Goal: Task Accomplishment & Management: Use online tool/utility

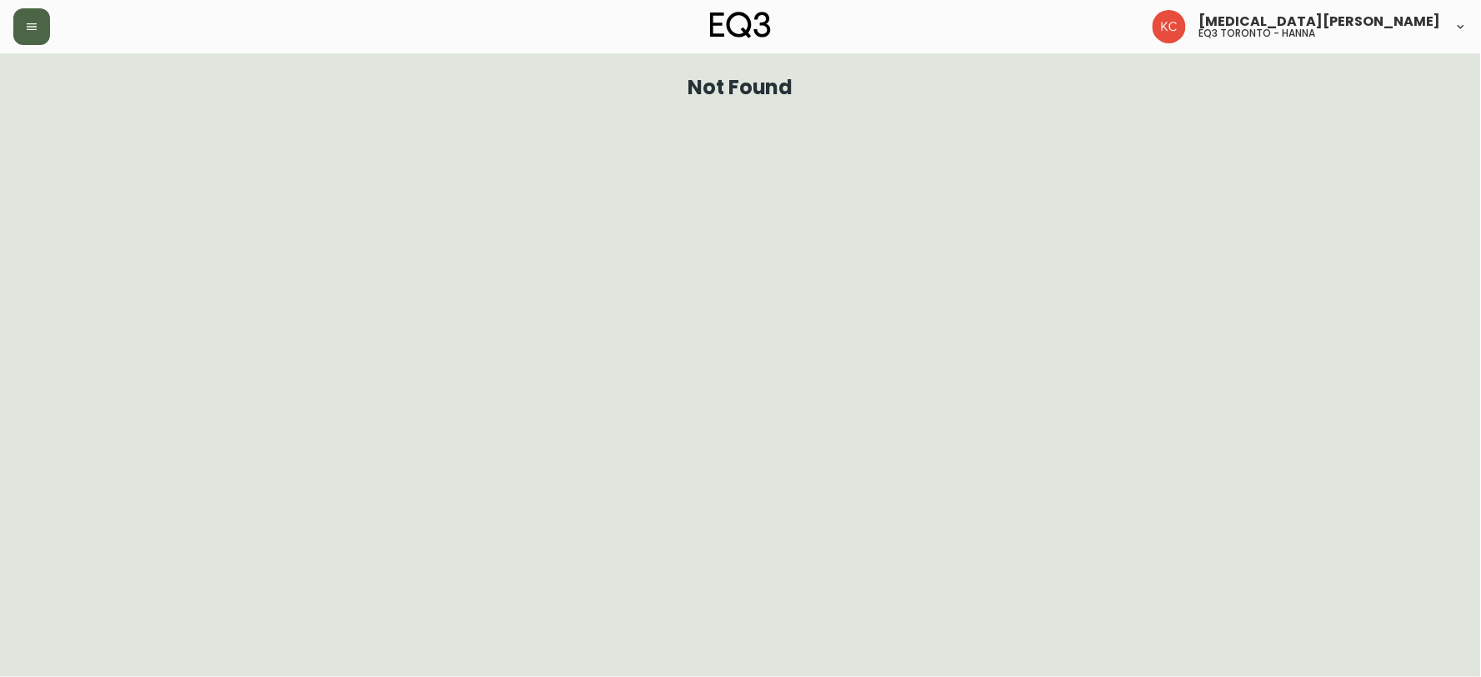
click at [43, 18] on button "button" at bounding box center [31, 26] width 37 height 37
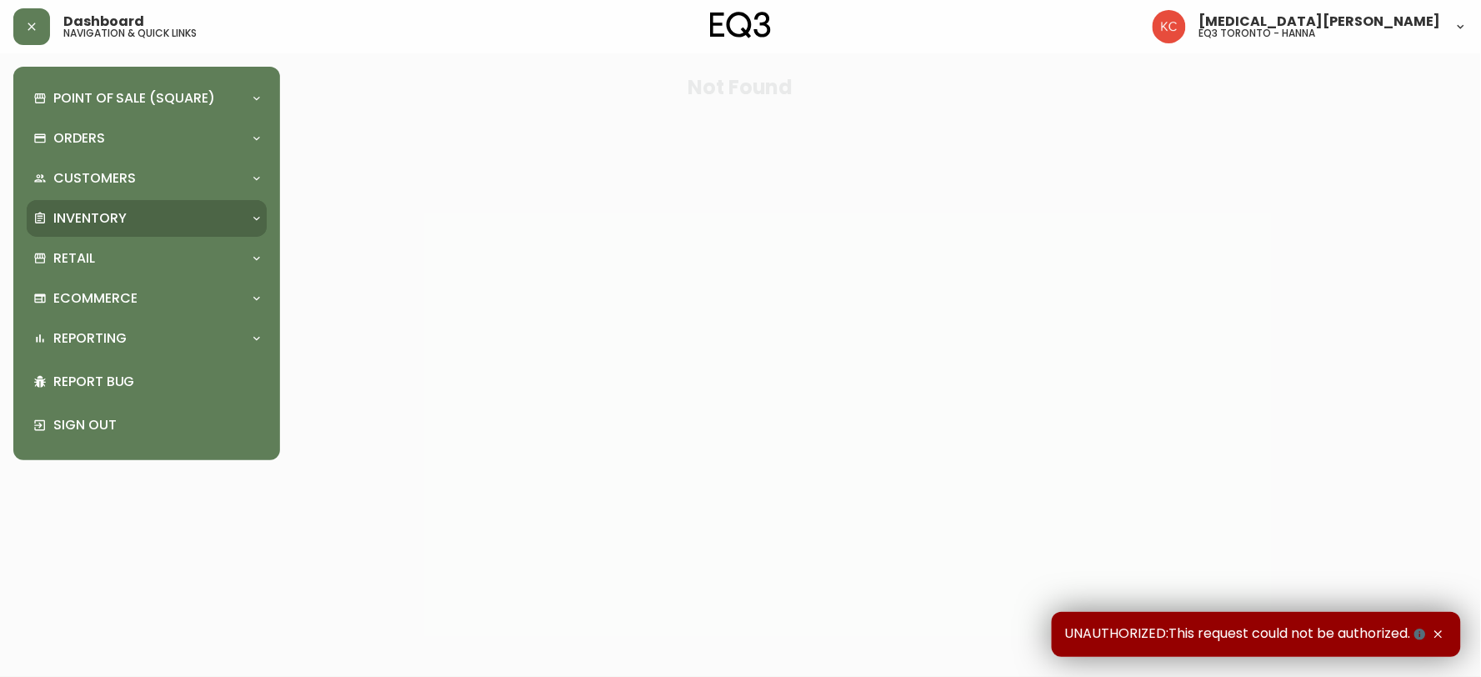
click at [108, 218] on p "Inventory" at bounding box center [89, 218] width 73 height 18
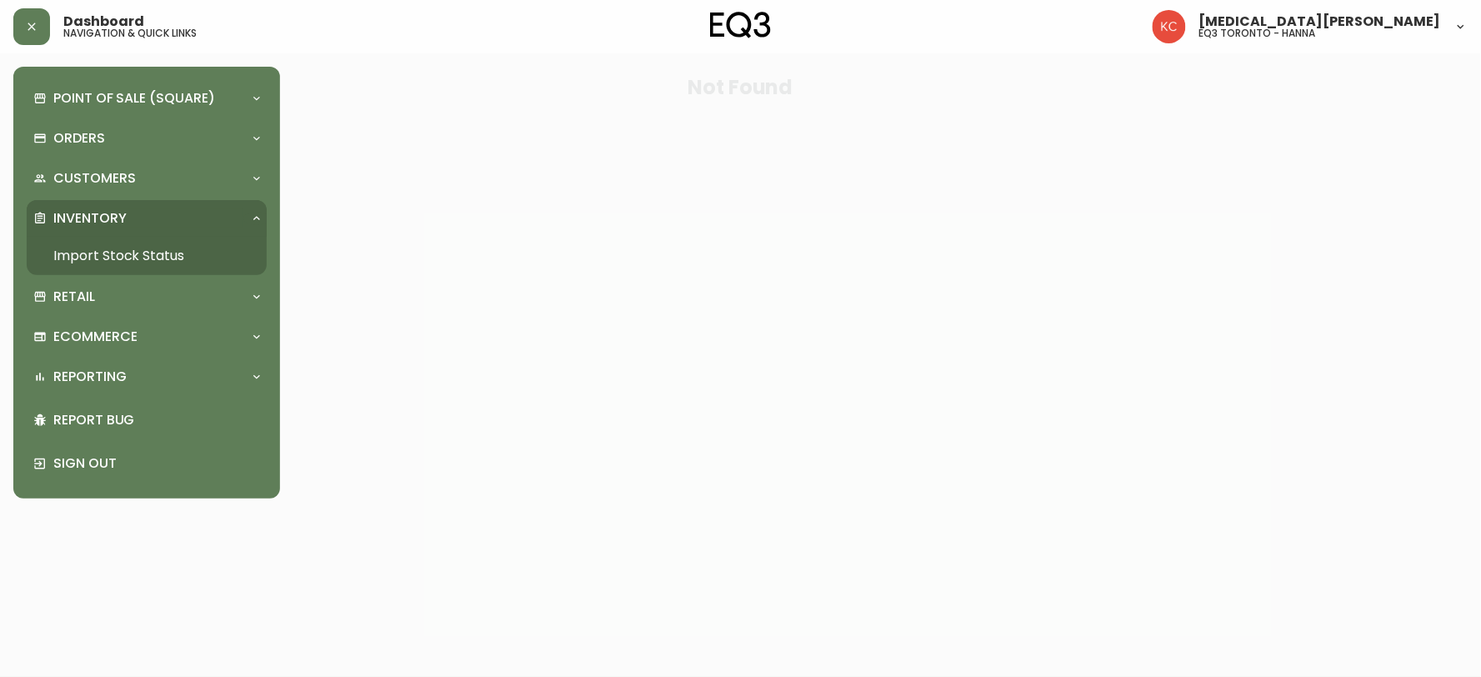
click at [192, 250] on link "Import Stock Status" at bounding box center [147, 256] width 240 height 38
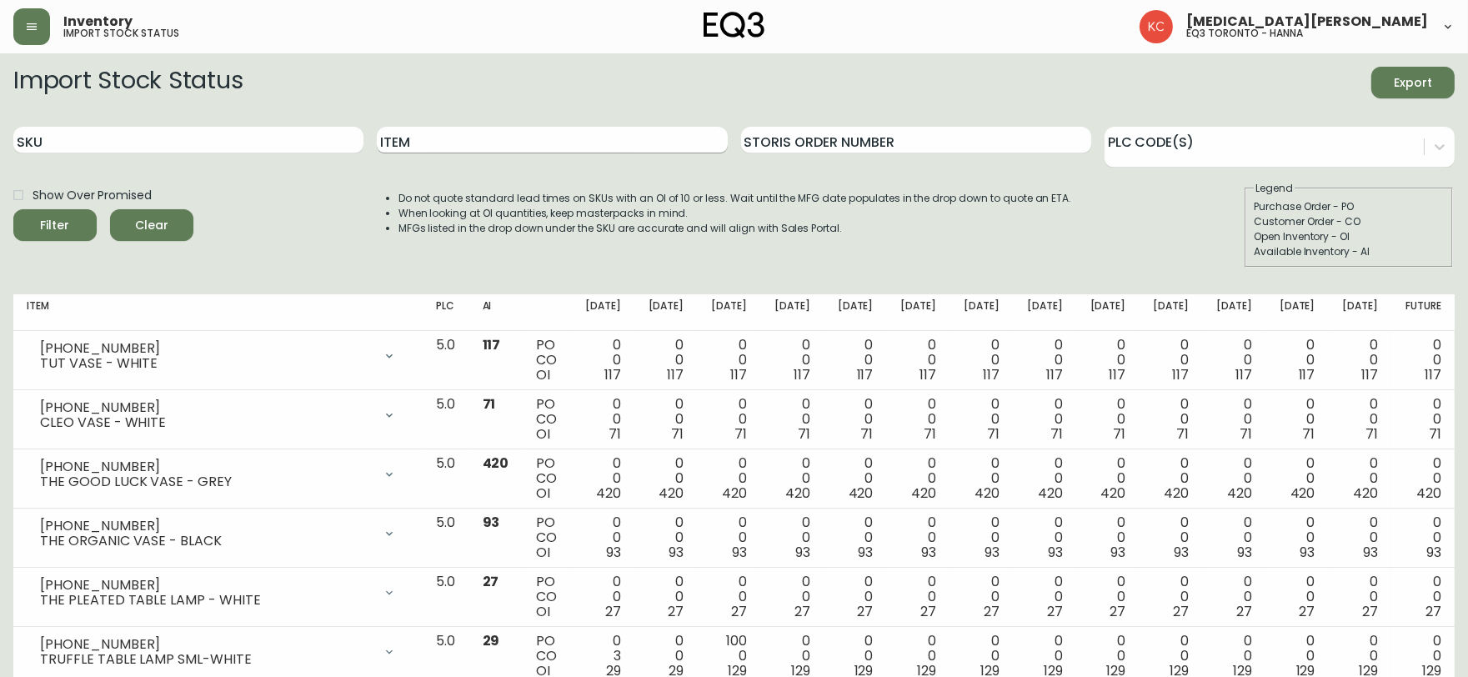
click at [443, 137] on input "Item" at bounding box center [552, 140] width 350 height 27
type input "[PERSON_NAME]"
click at [13, 209] on button "Filter" at bounding box center [54, 225] width 83 height 32
